Goal: Information Seeking & Learning: Find specific fact

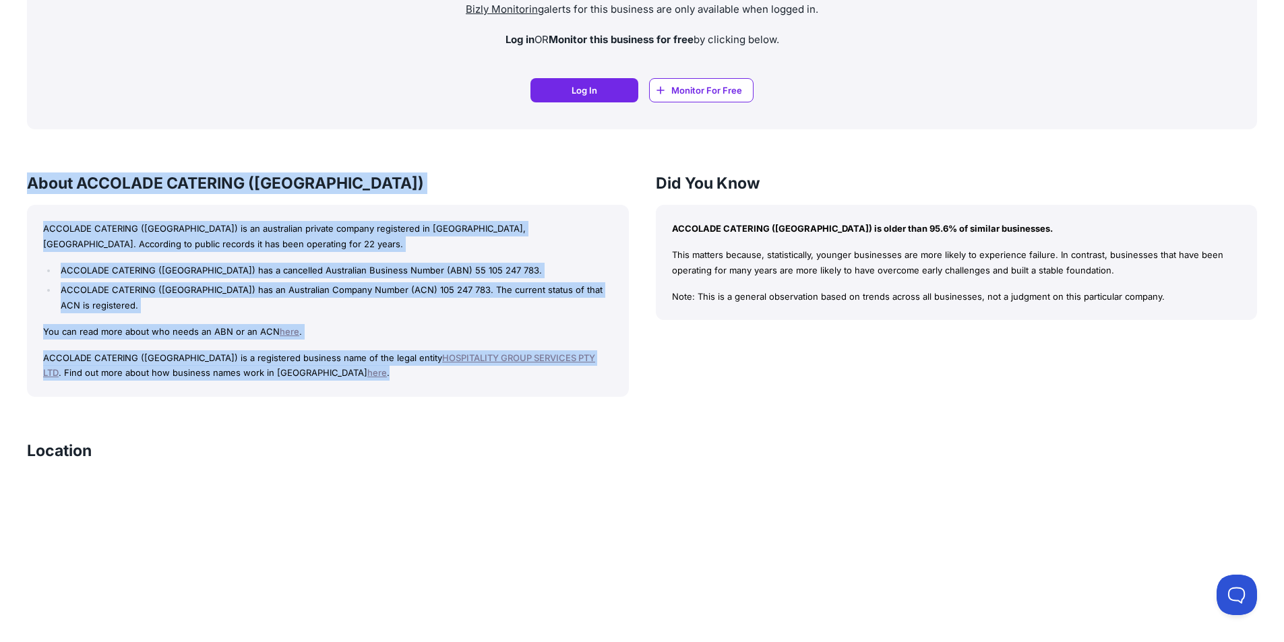
drag, startPoint x: 32, startPoint y: 180, endPoint x: 322, endPoint y: 379, distance: 351.9
click at [322, 379] on div "About ACCOLADE CATERING (WA) ACCOLADE CATERING (WA) is an australian private co…" at bounding box center [328, 285] width 602 height 224
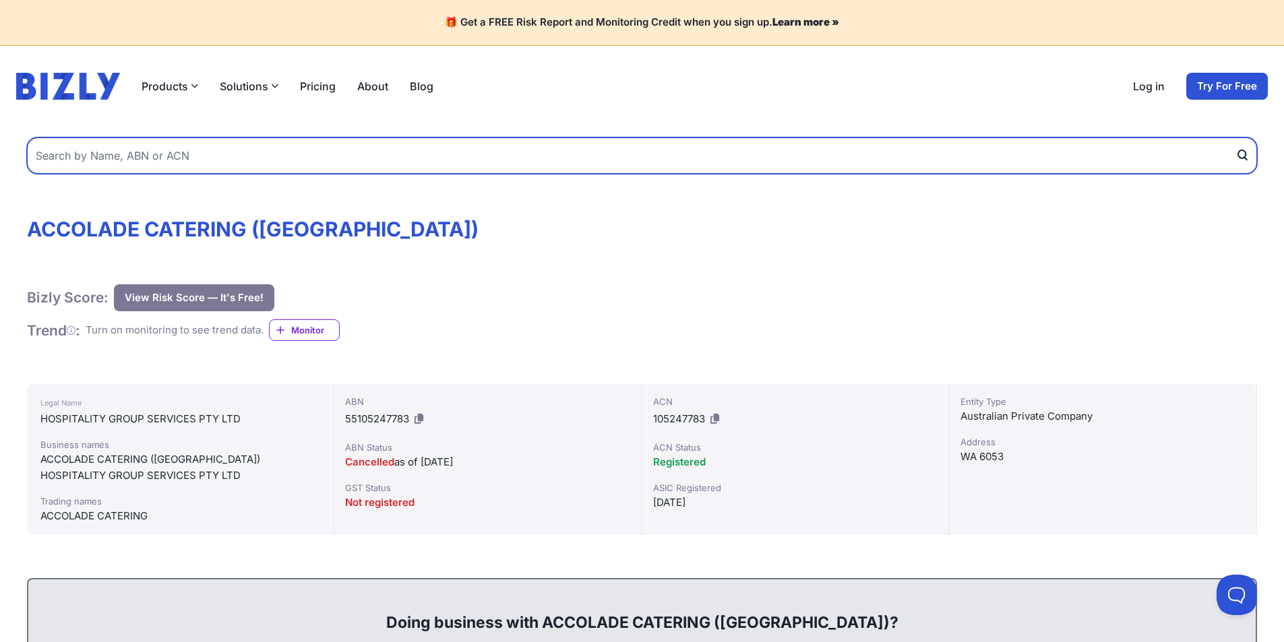
click at [85, 156] on input "text" at bounding box center [642, 155] width 1230 height 36
type input "the trustee for ruytherglen trust"
click at [1235, 137] on button "submit" at bounding box center [1246, 155] width 22 height 36
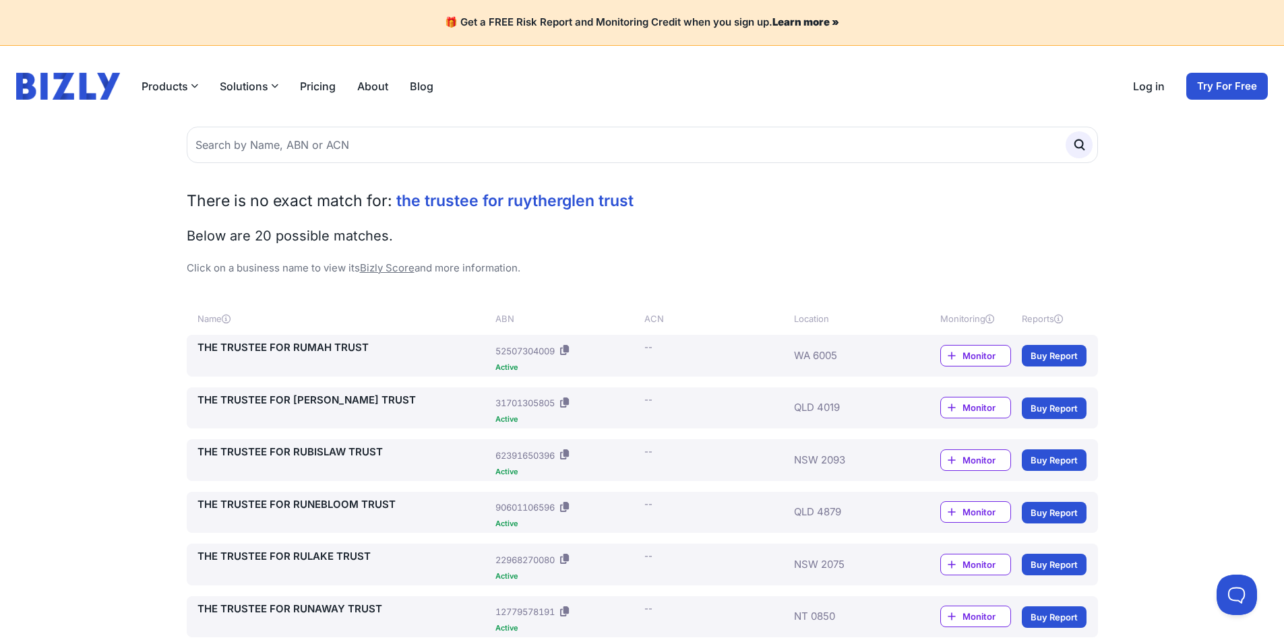
click at [532, 196] on span "the trustee for ruytherglen trust" at bounding box center [514, 200] width 237 height 19
click at [530, 206] on span "the trustee for ruytherglen trust" at bounding box center [514, 200] width 237 height 19
click at [535, 201] on span "the trustee for ruytherglen trust" at bounding box center [514, 200] width 237 height 19
click at [530, 201] on span "the trustee for ruytherglen trust" at bounding box center [514, 200] width 237 height 19
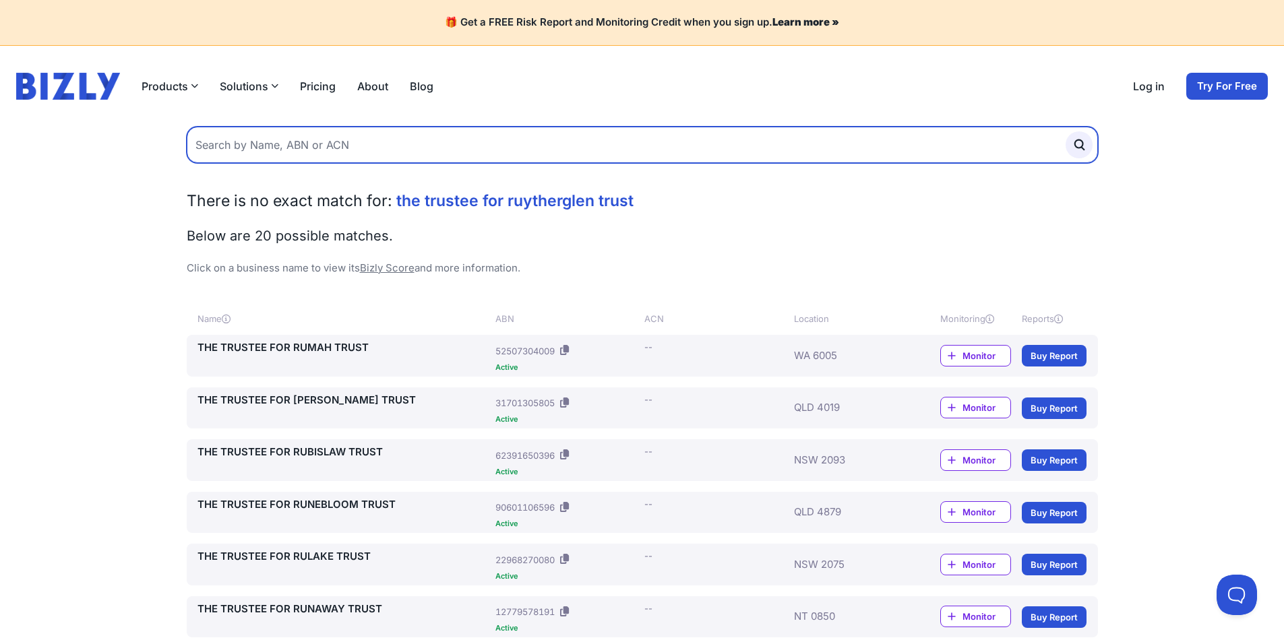
click at [237, 150] on input "text" at bounding box center [642, 145] width 911 height 36
type input "the trustee for rutherglen trust"
click at [1065, 131] on button "submit" at bounding box center [1078, 144] width 27 height 27
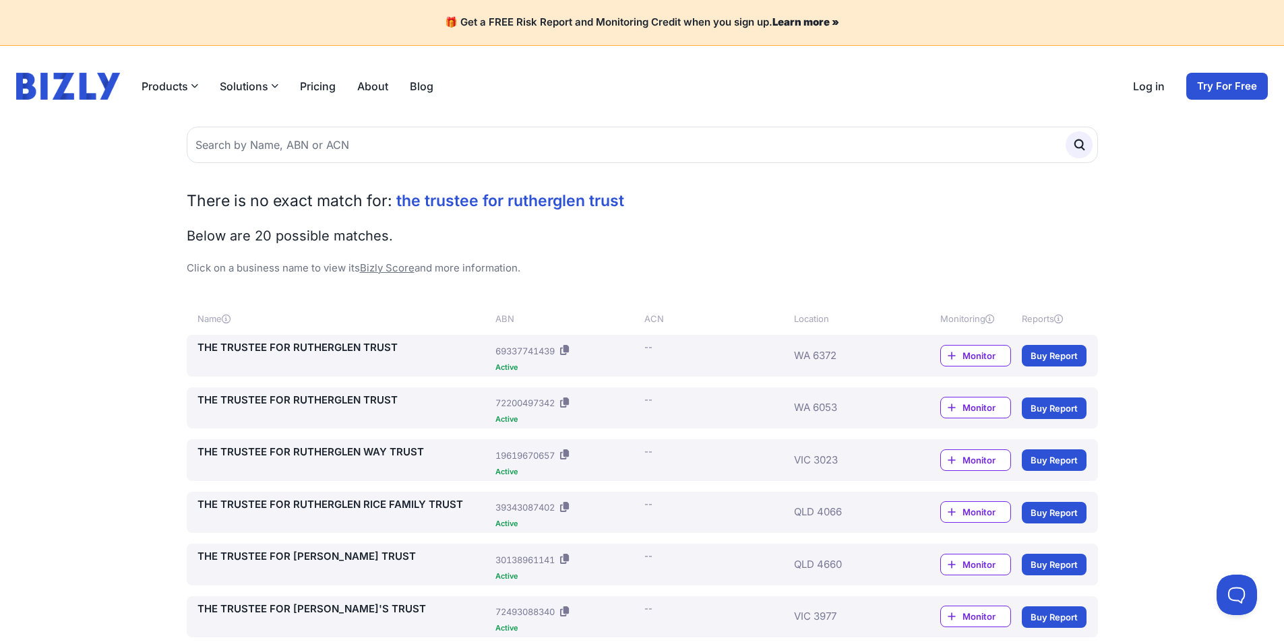
click at [286, 344] on link "THE TRUSTEE FOR RUTHERGLEN TRUST" at bounding box center [343, 347] width 293 height 15
click at [328, 402] on link "THE TRUSTEE FOR RUTHERGLEN TRUST" at bounding box center [343, 400] width 293 height 15
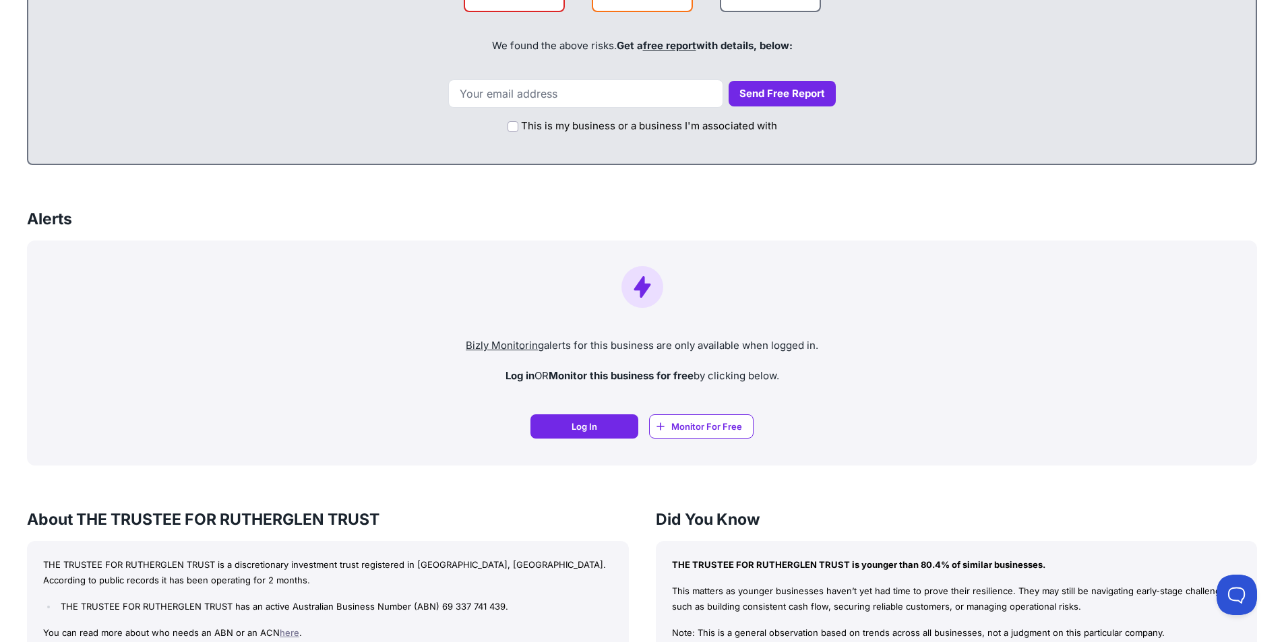
scroll to position [1078, 0]
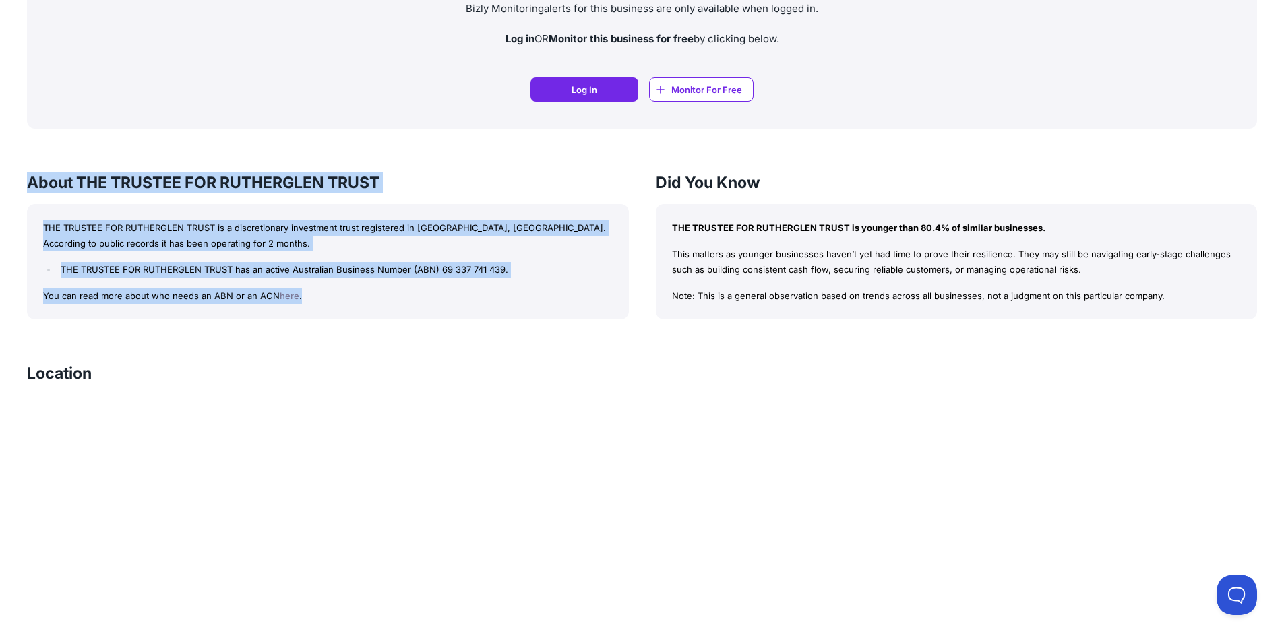
drag, startPoint x: 30, startPoint y: 175, endPoint x: 332, endPoint y: 308, distance: 329.8
click at [332, 308] on div "About THE TRUSTEE FOR RUTHERGLEN TRUST THE TRUSTEE FOR RUTHERGLEN TRUST is a di…" at bounding box center [328, 246] width 602 height 148
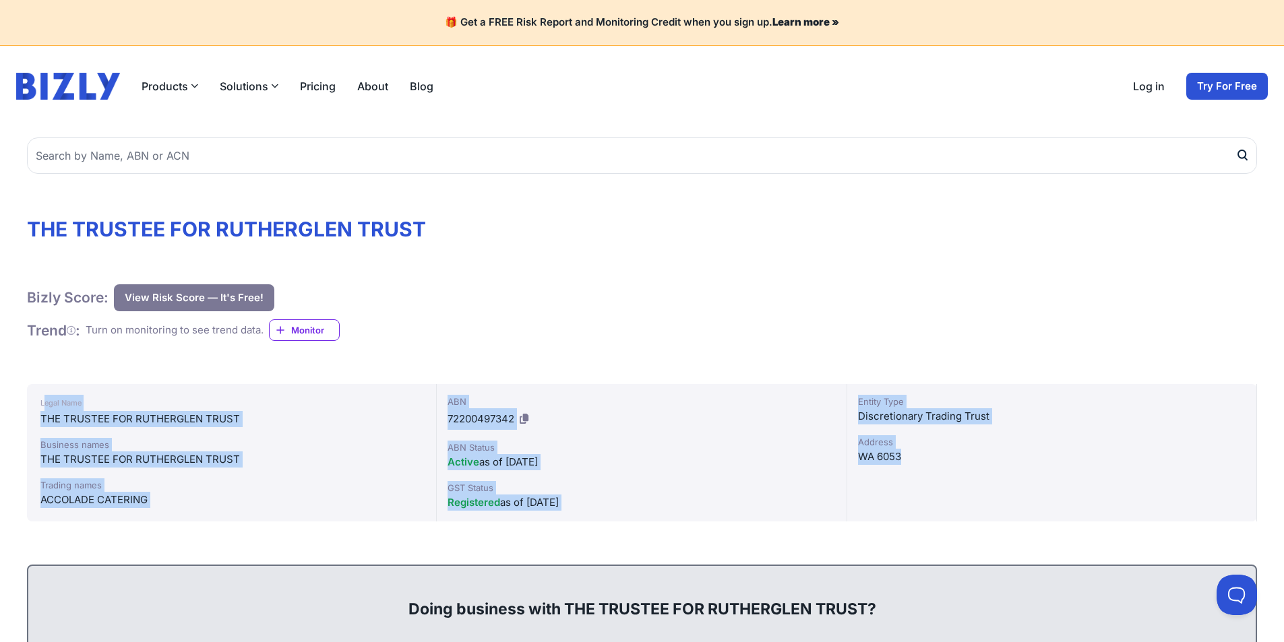
drag, startPoint x: 46, startPoint y: 404, endPoint x: 406, endPoint y: 550, distance: 389.0
